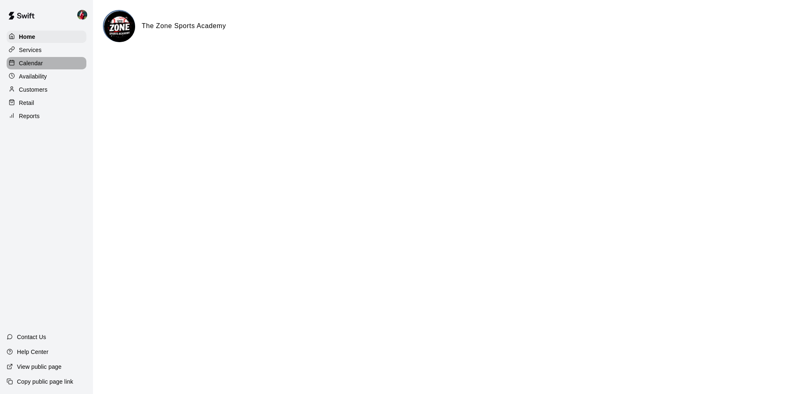
click at [30, 64] on p "Calendar" at bounding box center [31, 63] width 24 height 8
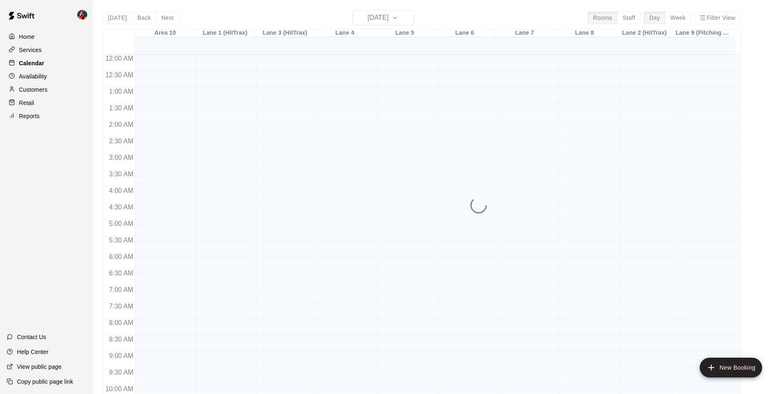
scroll to position [420, 0]
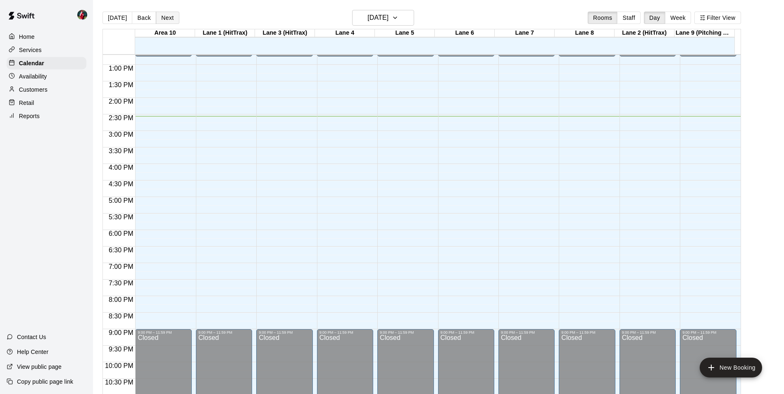
click at [171, 17] on button "Next" at bounding box center [167, 18] width 23 height 12
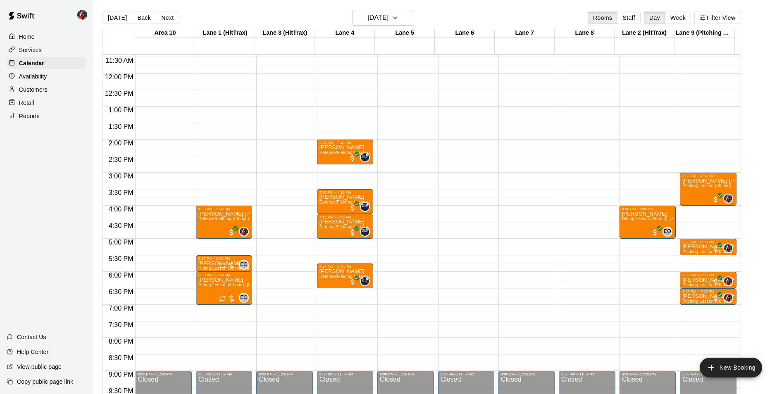
scroll to position [378, 0]
click at [165, 17] on button "Next" at bounding box center [167, 18] width 23 height 12
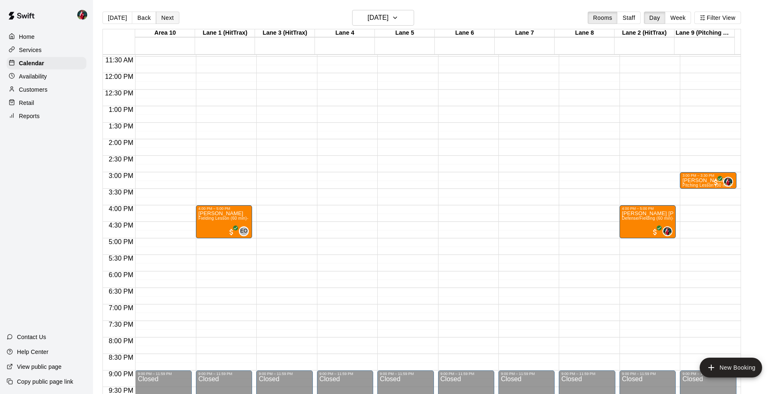
click at [168, 18] on button "Next" at bounding box center [167, 18] width 23 height 12
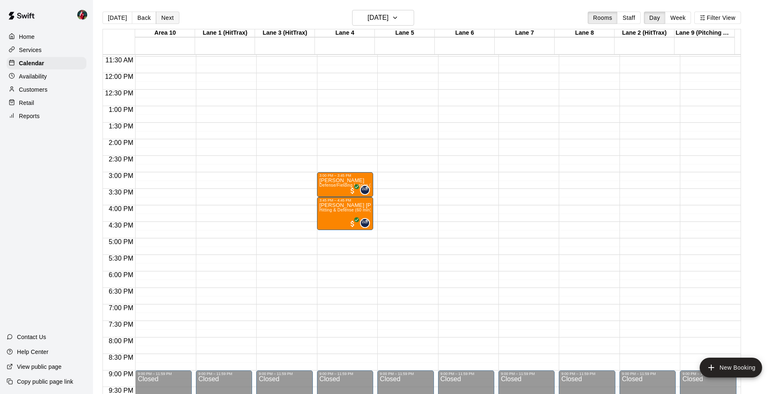
click at [170, 15] on button "Next" at bounding box center [167, 18] width 23 height 12
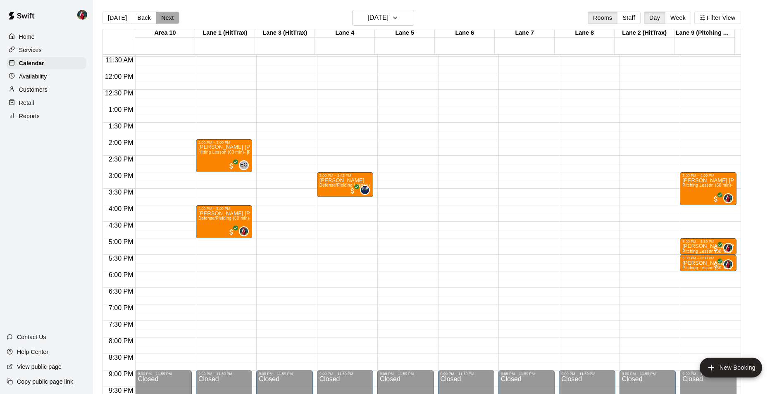
click at [167, 19] on button "Next" at bounding box center [167, 18] width 23 height 12
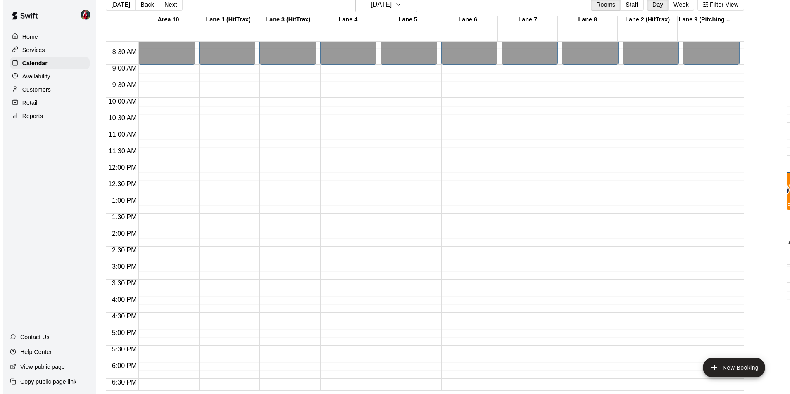
scroll to position [289, 0]
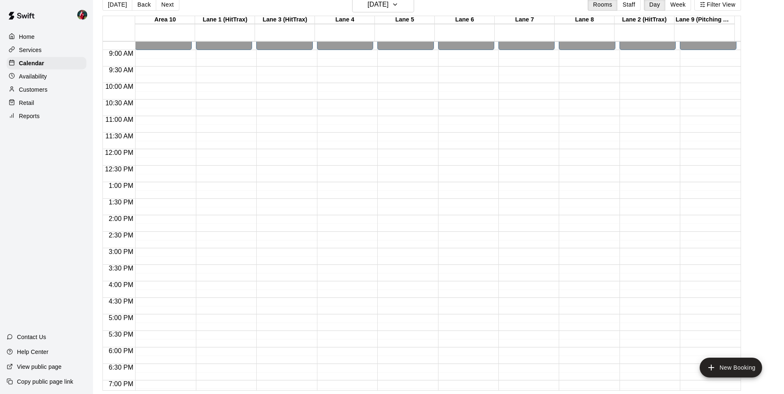
click at [699, 271] on div "12:00 AM – 9:00 AM Closed 9:00 PM – 11:59 PM Closed" at bounding box center [708, 149] width 56 height 793
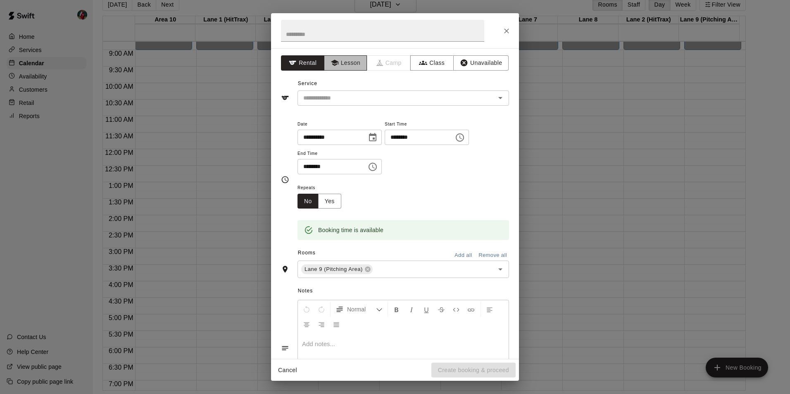
click at [347, 64] on button "Lesson" at bounding box center [345, 62] width 43 height 15
click at [498, 97] on icon "Open" at bounding box center [500, 98] width 4 height 2
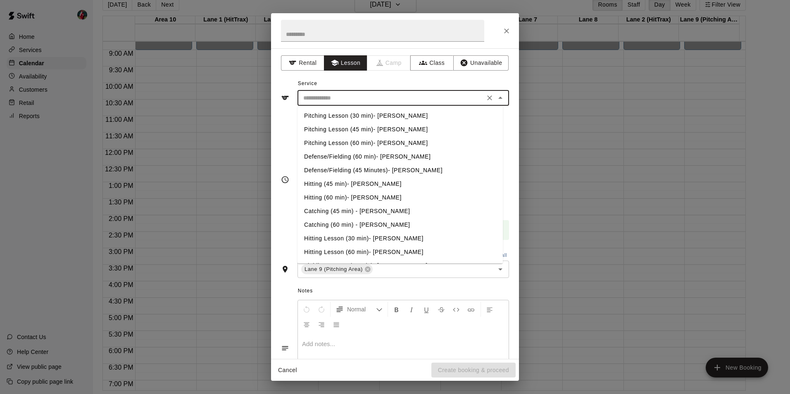
click at [325, 157] on li "Defense/Fielding (60 min)- [PERSON_NAME]" at bounding box center [399, 157] width 205 height 14
type input "**********"
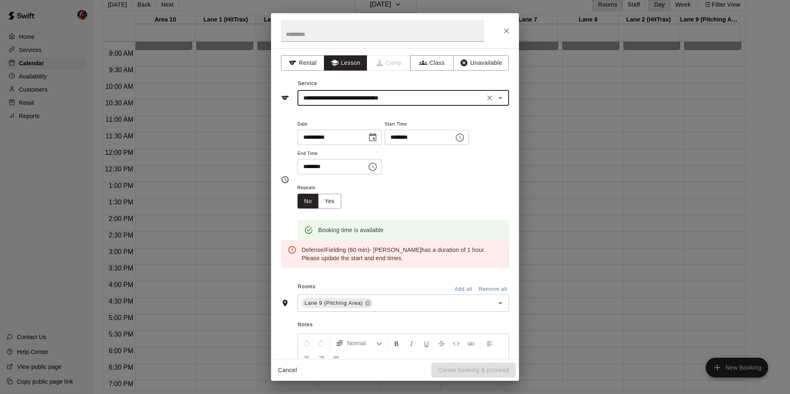
click at [313, 165] on input "********" at bounding box center [329, 166] width 64 height 15
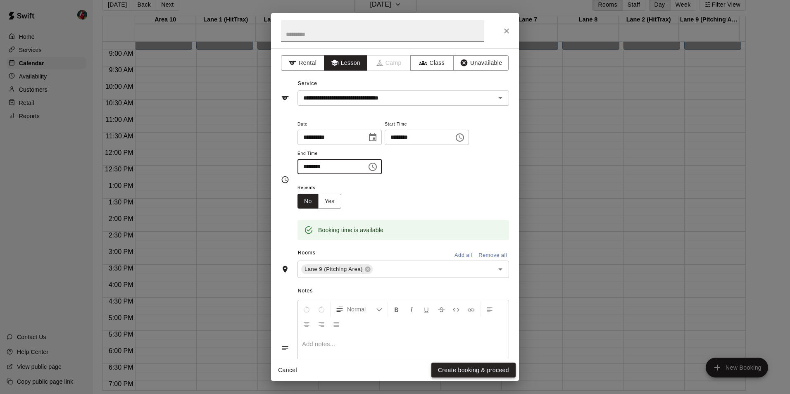
type input "********"
click at [452, 368] on button "Create booking & proceed" at bounding box center [473, 370] width 84 height 15
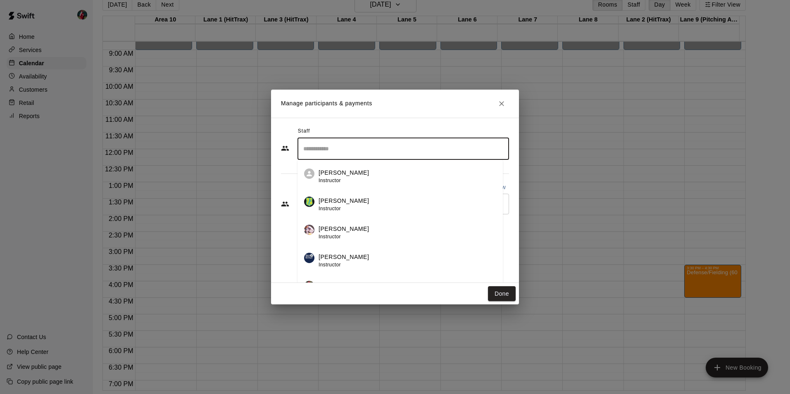
click at [319, 151] on input "Search staff" at bounding box center [403, 149] width 204 height 14
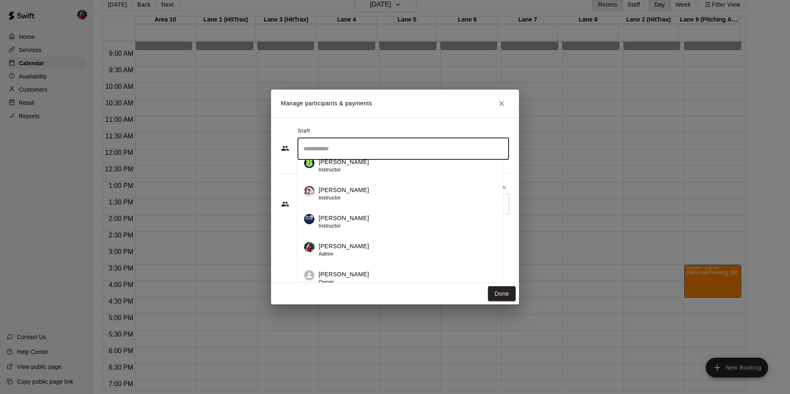
scroll to position [43, 0]
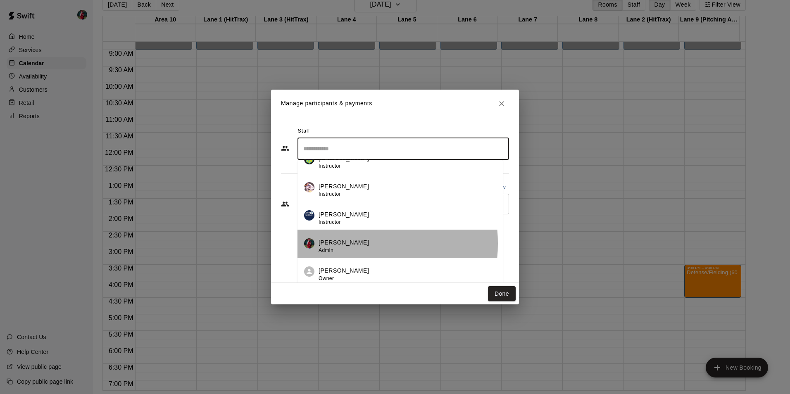
drag, startPoint x: 338, startPoint y: 244, endPoint x: 327, endPoint y: 231, distance: 17.3
click at [338, 243] on p "[PERSON_NAME]" at bounding box center [343, 242] width 50 height 9
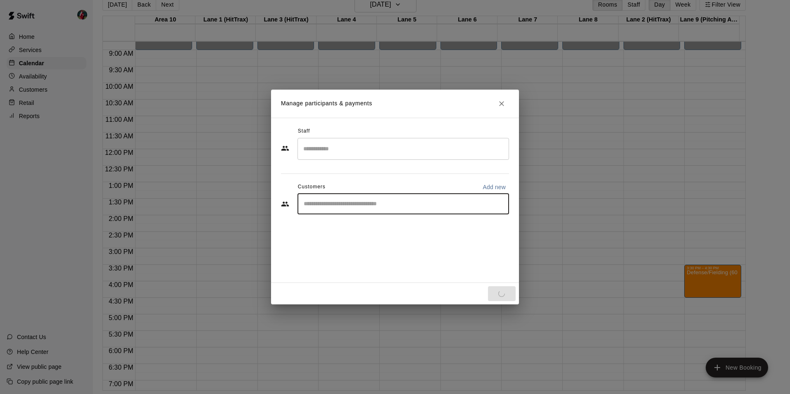
click at [322, 200] on input "Start typing to search customers..." at bounding box center [403, 204] width 204 height 8
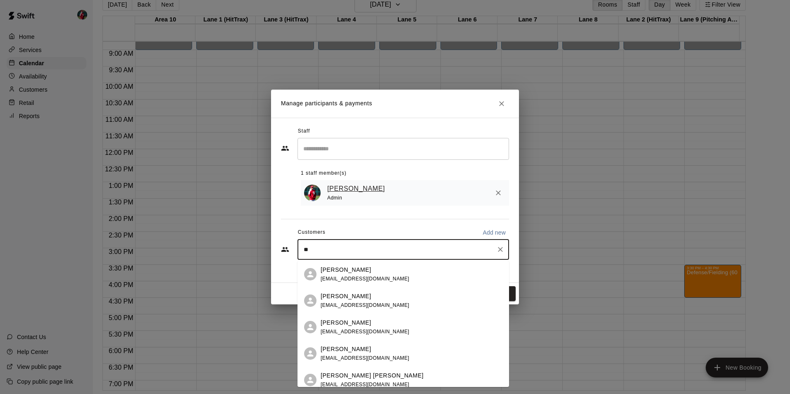
type input "*"
type input "***"
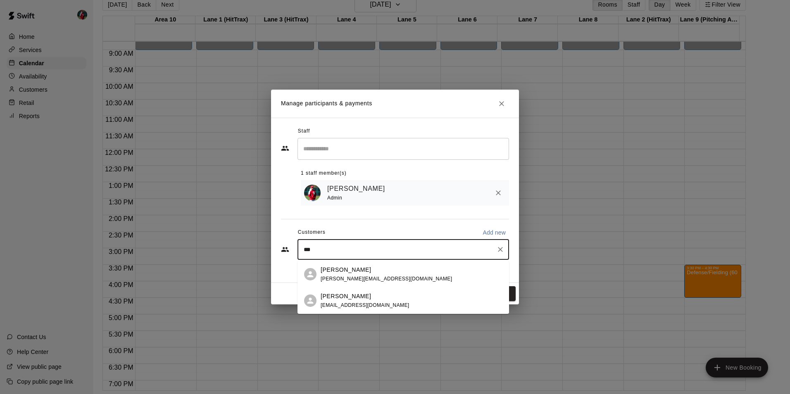
click at [321, 297] on p "[PERSON_NAME]" at bounding box center [346, 296] width 50 height 9
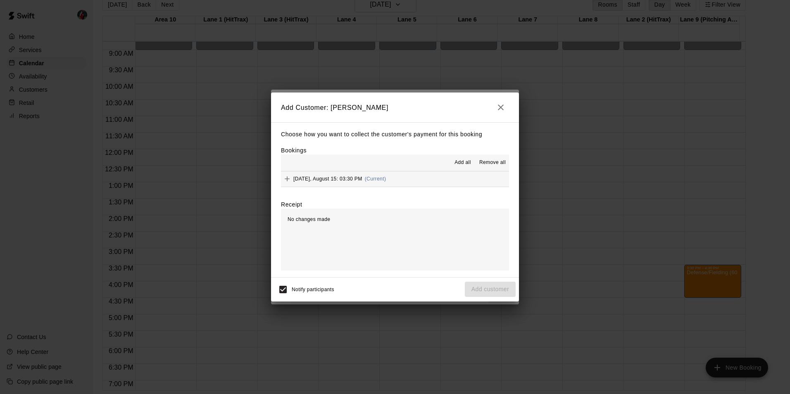
click at [461, 162] on span "Add all" at bounding box center [462, 163] width 17 height 8
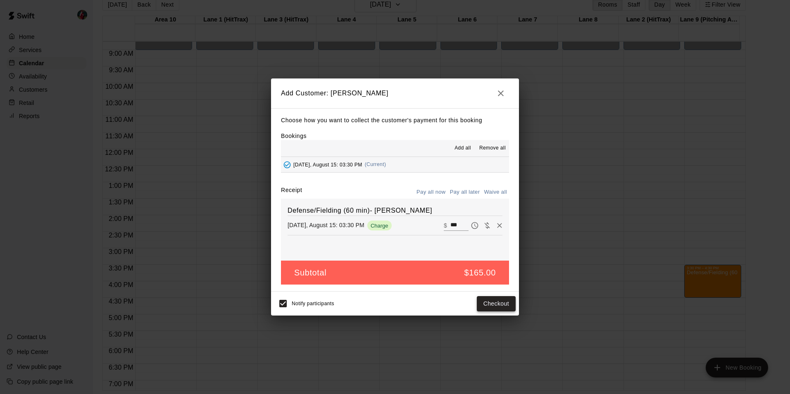
click at [497, 304] on button "Checkout" at bounding box center [496, 303] width 39 height 15
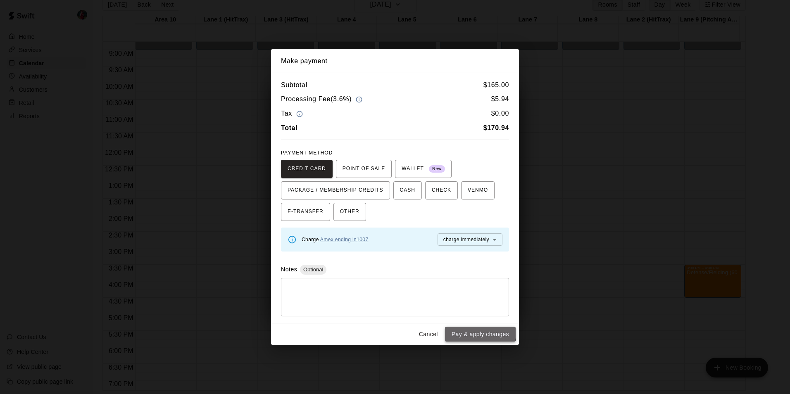
click at [479, 333] on button "Pay & apply changes" at bounding box center [480, 334] width 71 height 15
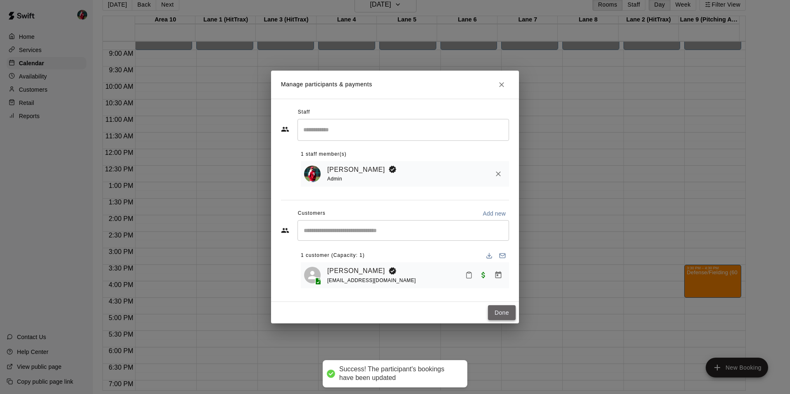
click at [506, 316] on button "Done" at bounding box center [502, 312] width 28 height 15
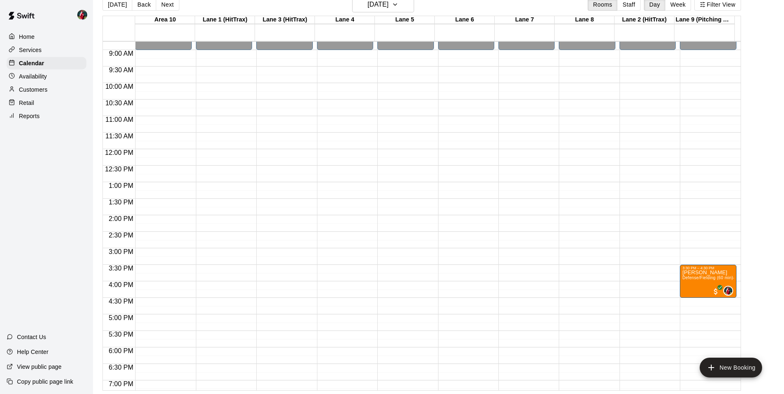
click at [681, 302] on div "12:00 AM – 9:00 AM Closed 3:30 PM – 4:30 PM [PERSON_NAME] Defense/Fielding (60 …" at bounding box center [708, 149] width 56 height 793
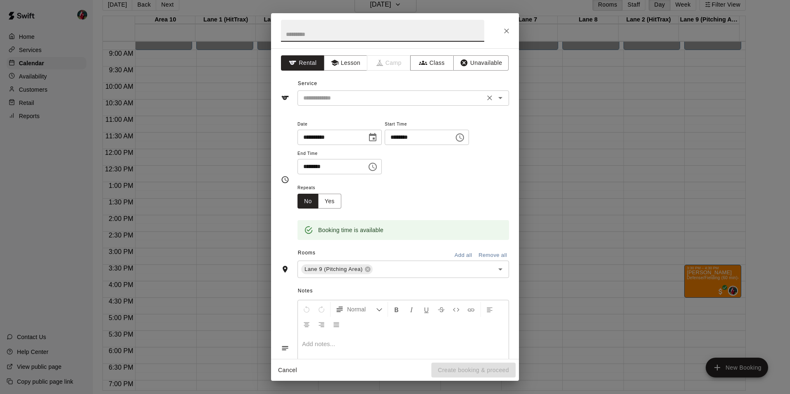
click at [475, 97] on input "text" at bounding box center [391, 98] width 182 height 10
click at [342, 63] on button "Lesson" at bounding box center [345, 62] width 43 height 15
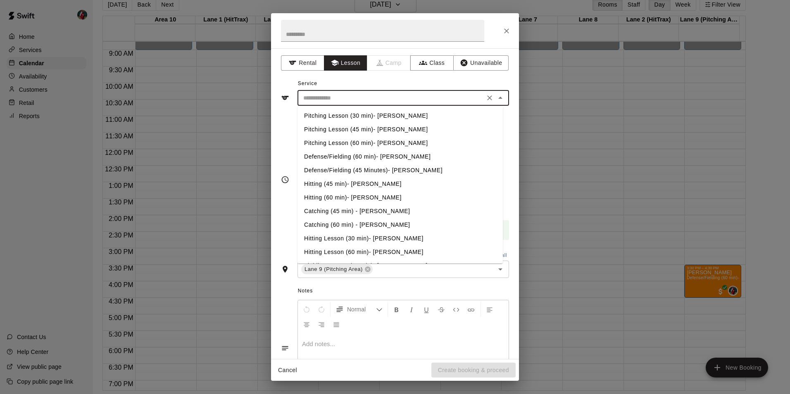
click at [340, 97] on input "text" at bounding box center [391, 98] width 182 height 10
click at [342, 197] on li "Hitting (60 min)- [PERSON_NAME]" at bounding box center [399, 198] width 205 height 14
type input "**********"
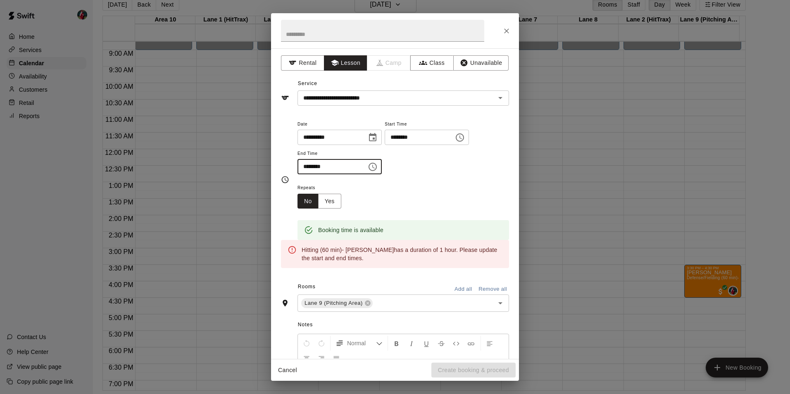
click at [315, 166] on input "********" at bounding box center [329, 166] width 64 height 15
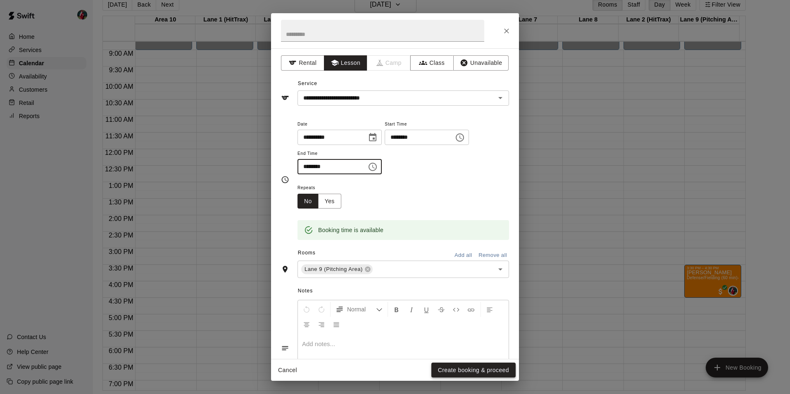
type input "********"
click at [465, 367] on button "Create booking & proceed" at bounding box center [473, 370] width 84 height 15
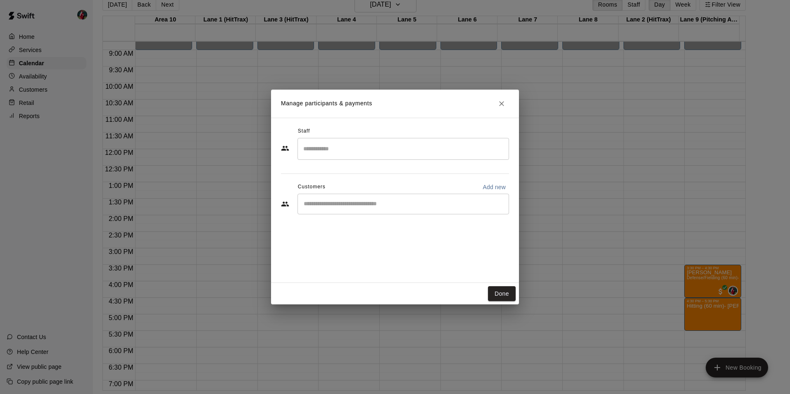
click at [358, 153] on input "Search staff" at bounding box center [403, 149] width 204 height 14
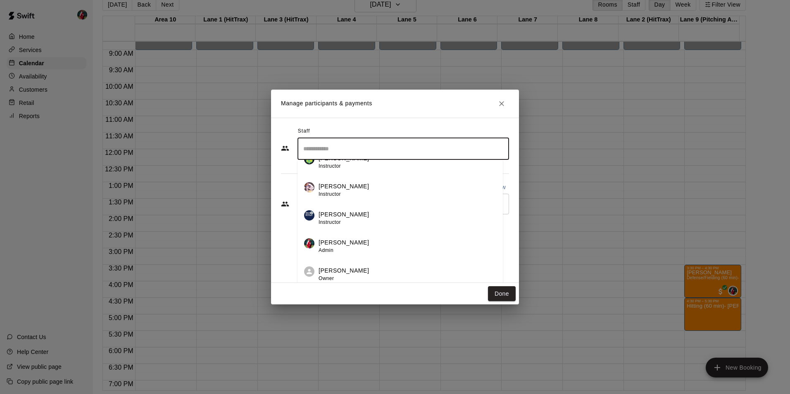
click at [339, 246] on p "[PERSON_NAME]" at bounding box center [343, 242] width 50 height 9
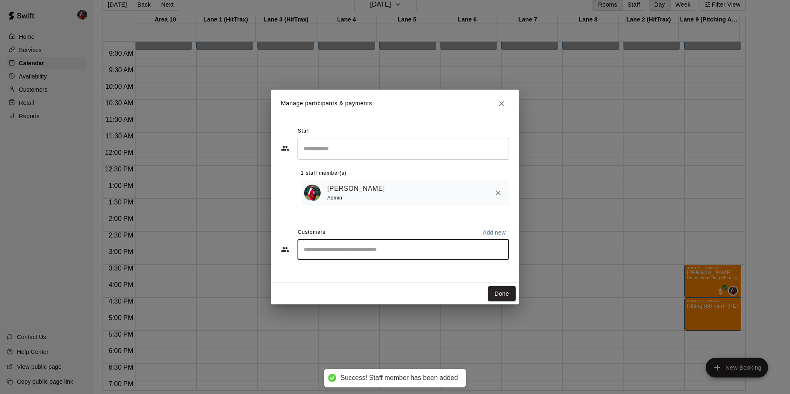
click at [331, 249] on input "Start typing to search customers..." at bounding box center [403, 249] width 204 height 8
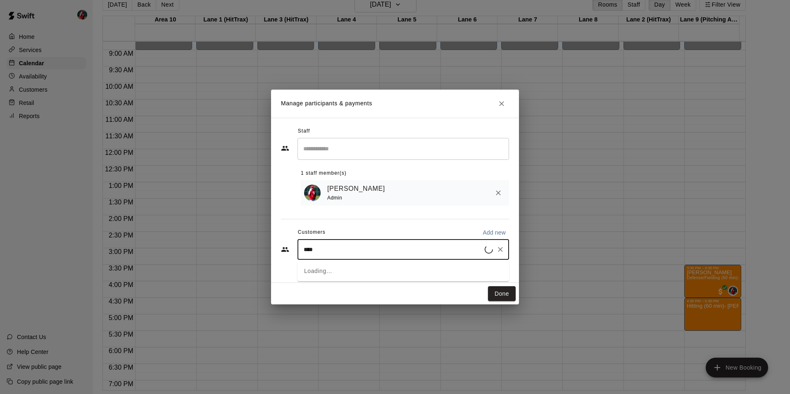
type input "*****"
drag, startPoint x: 332, startPoint y: 270, endPoint x: 333, endPoint y: 275, distance: 5.1
click at [333, 278] on div "[PERSON_NAME] [PERSON_NAME] The Zone Sports Academy [EMAIL_ADDRESS][DOMAIN_NAME]" at bounding box center [406, 275] width 170 height 18
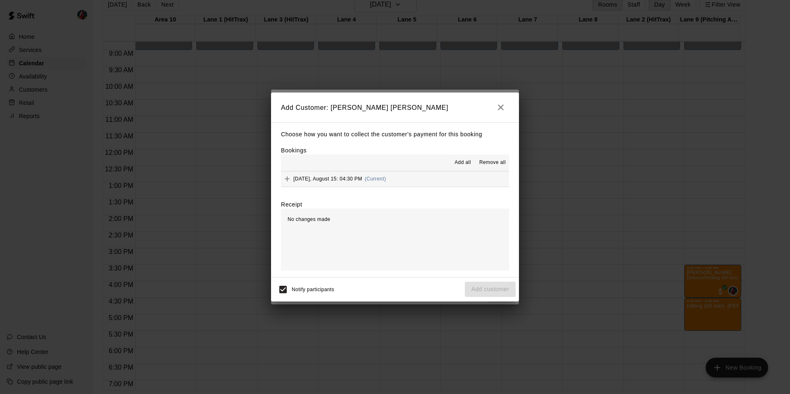
click at [470, 161] on span "Add all" at bounding box center [462, 163] width 17 height 8
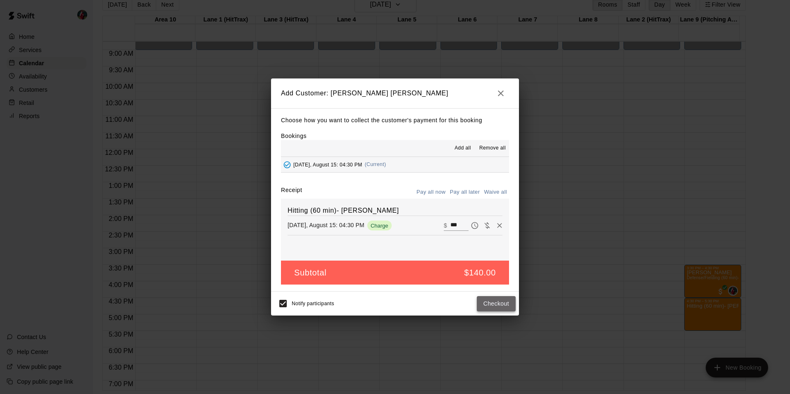
click at [497, 303] on button "Checkout" at bounding box center [496, 303] width 39 height 15
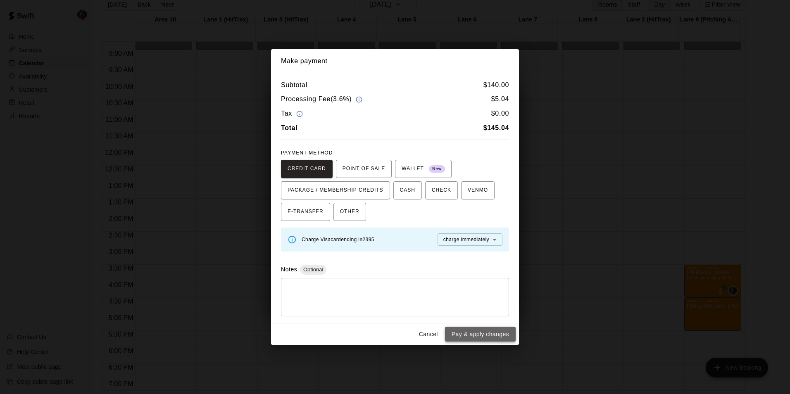
click at [486, 334] on button "Pay & apply changes" at bounding box center [480, 334] width 71 height 15
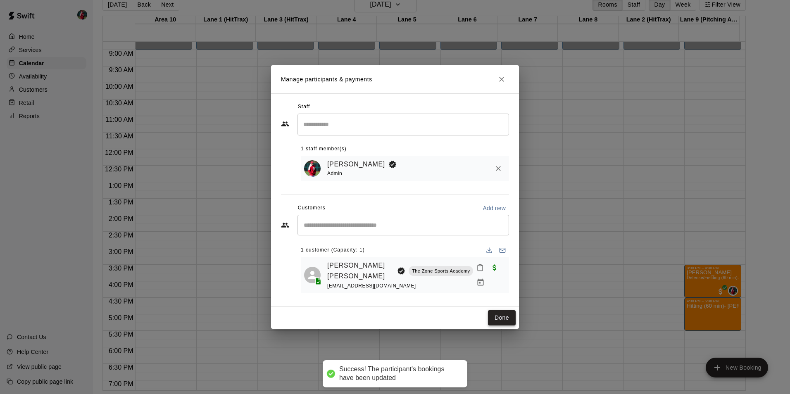
click at [501, 314] on button "Done" at bounding box center [502, 317] width 28 height 15
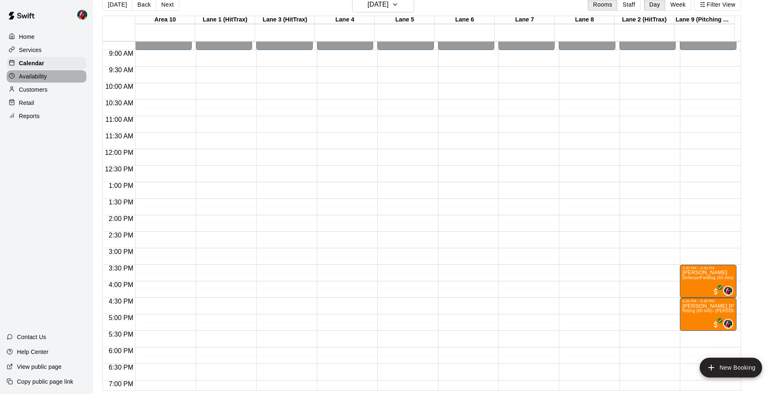
click at [38, 77] on p "Availability" at bounding box center [33, 76] width 28 height 8
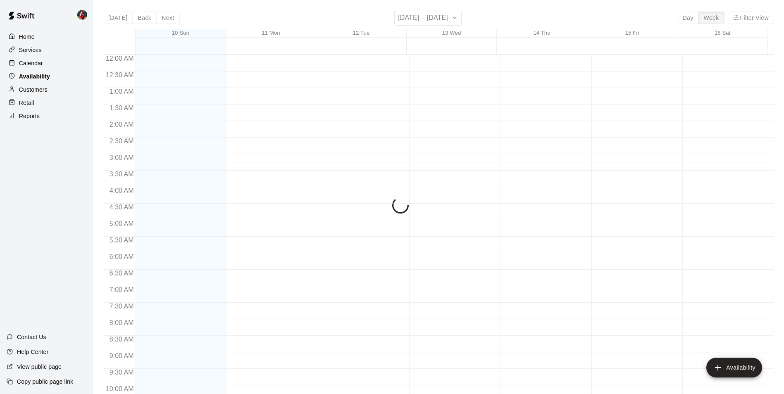
scroll to position [445, 0]
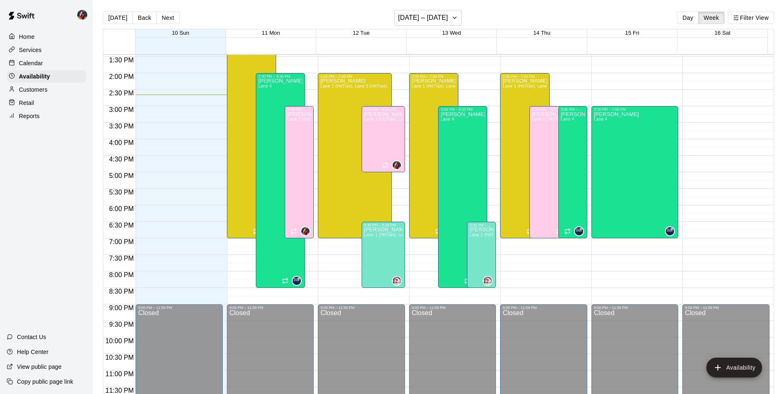
click at [38, 61] on p "Calendar" at bounding box center [31, 63] width 24 height 8
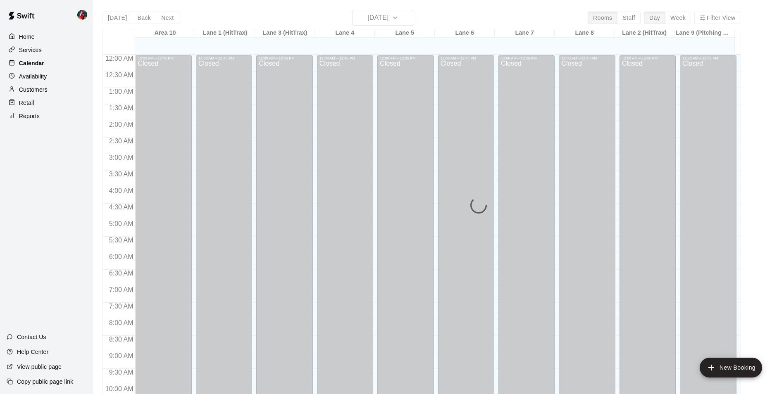
scroll to position [420, 0]
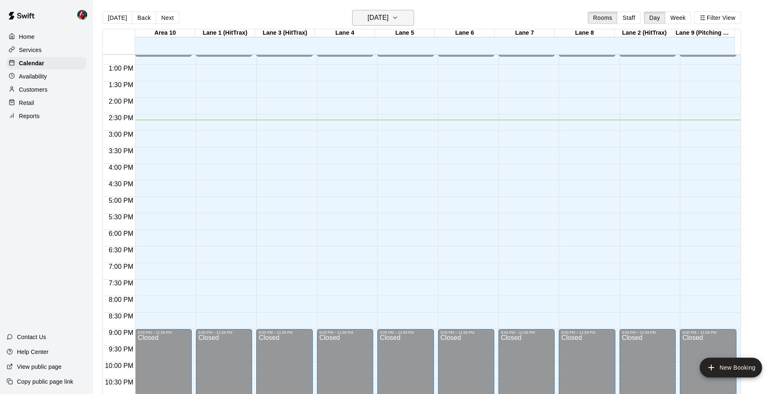
click at [397, 17] on icon "button" at bounding box center [394, 18] width 3 height 2
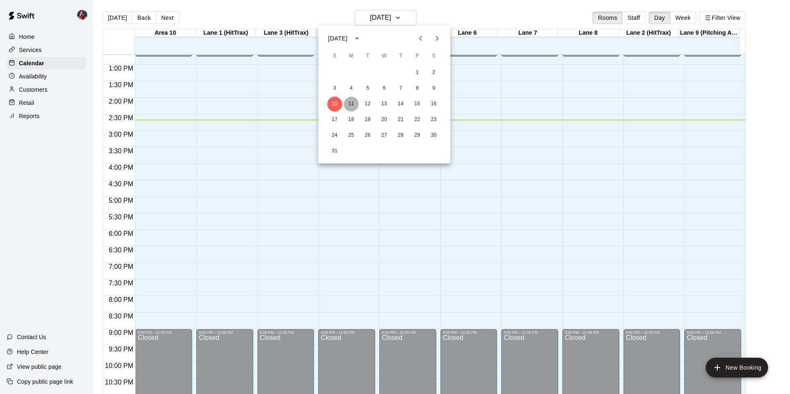
click at [354, 102] on button "11" at bounding box center [351, 104] width 15 height 15
